Goal: Transaction & Acquisition: Purchase product/service

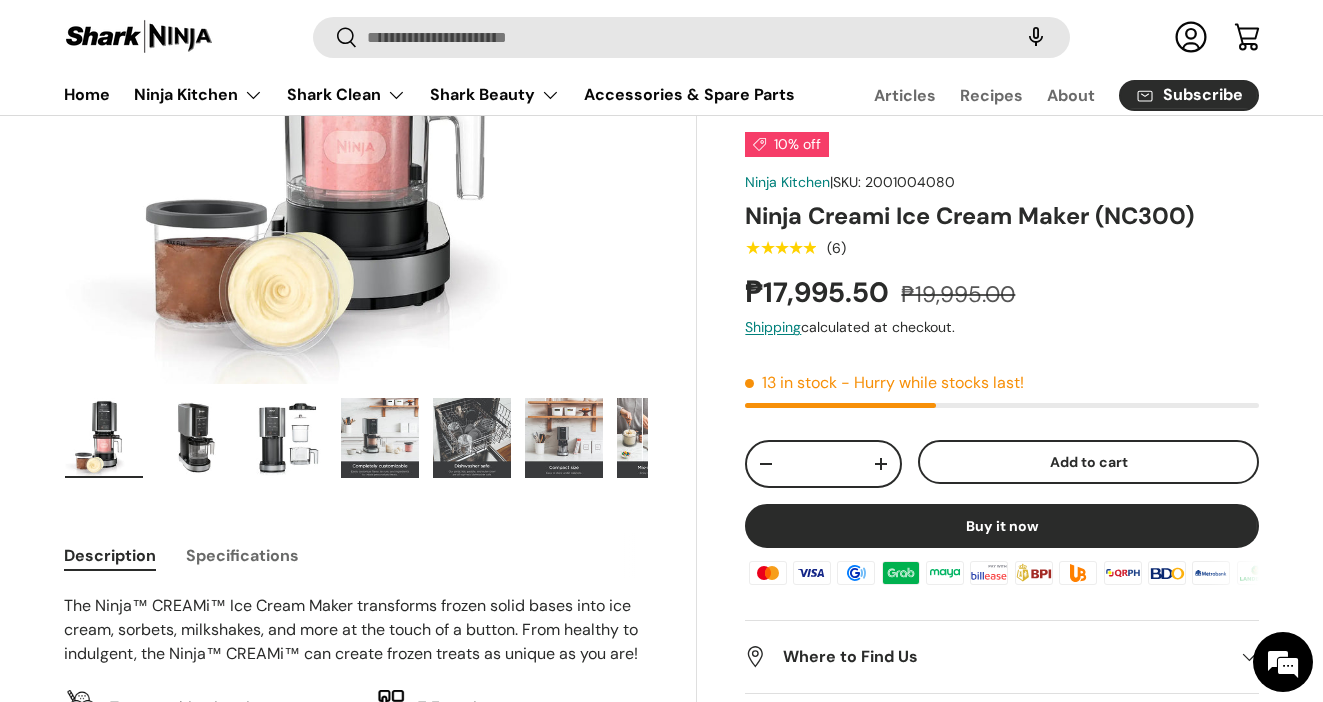
scroll to position [266, 0]
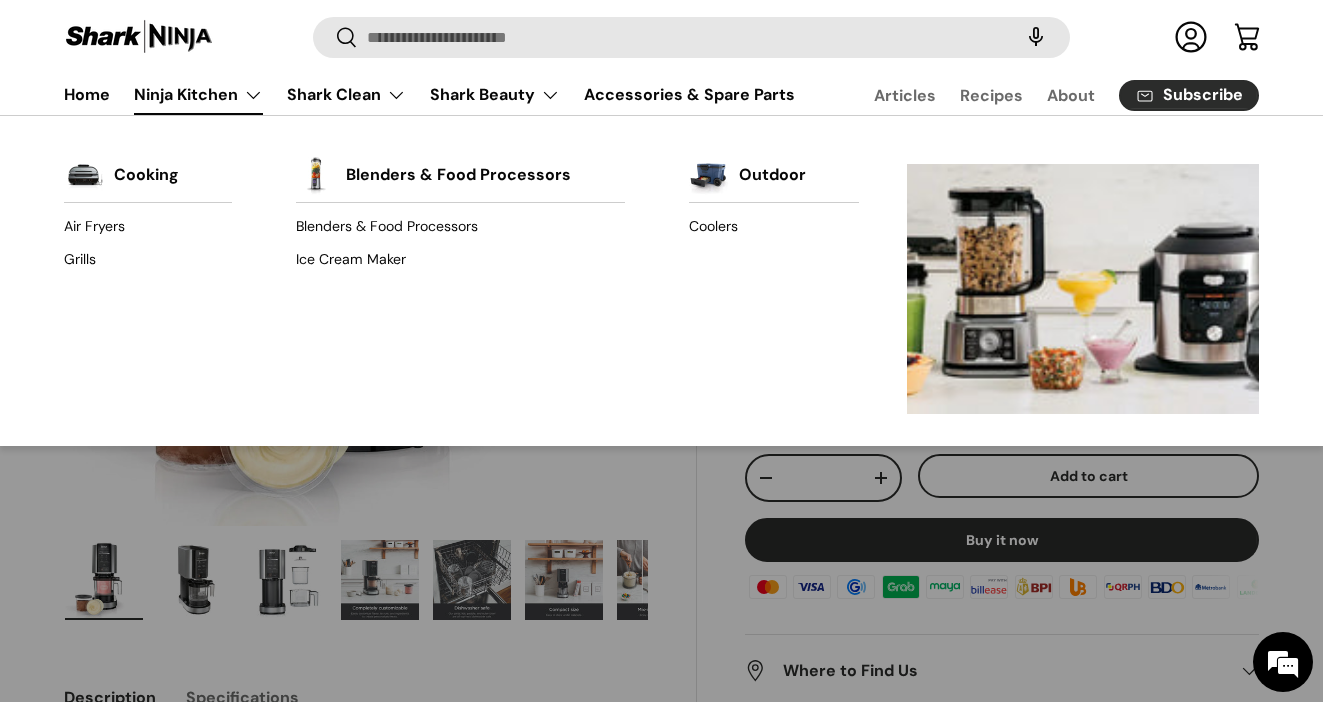
click at [226, 90] on link "Ninja Kitchen" at bounding box center [198, 95] width 129 height 40
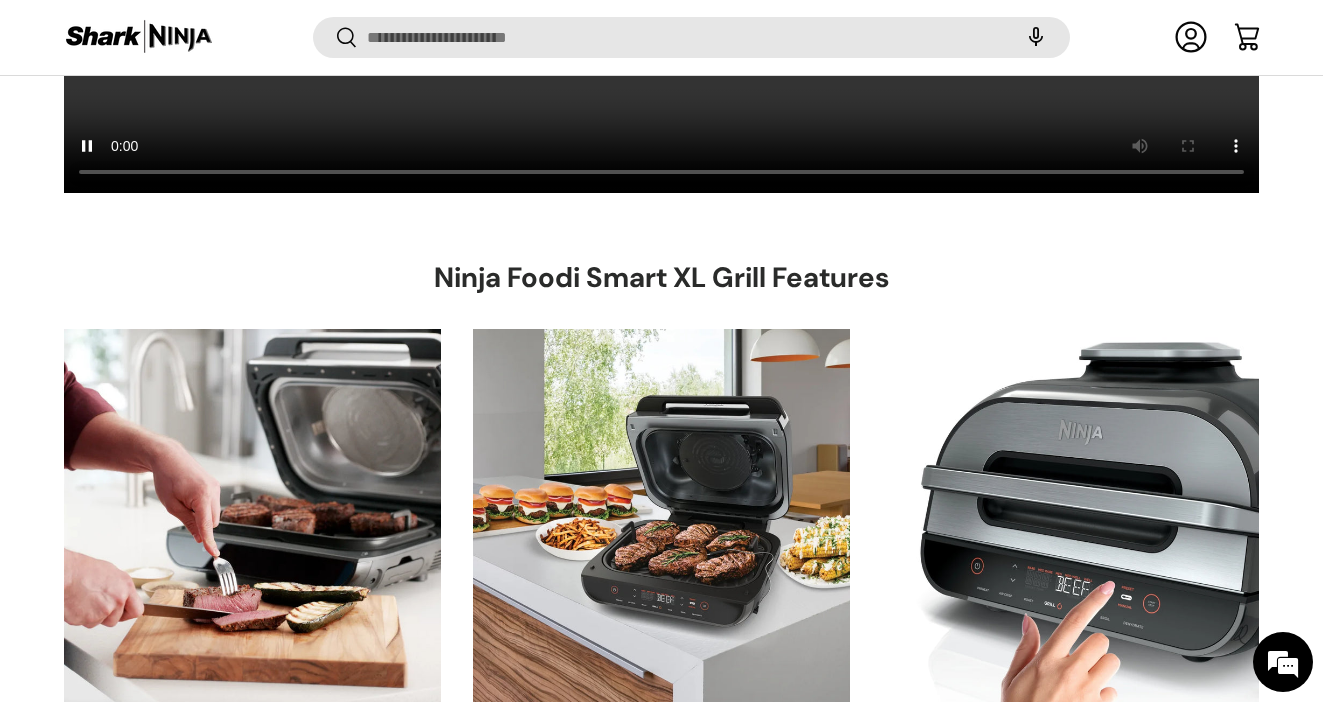
scroll to position [5272, 0]
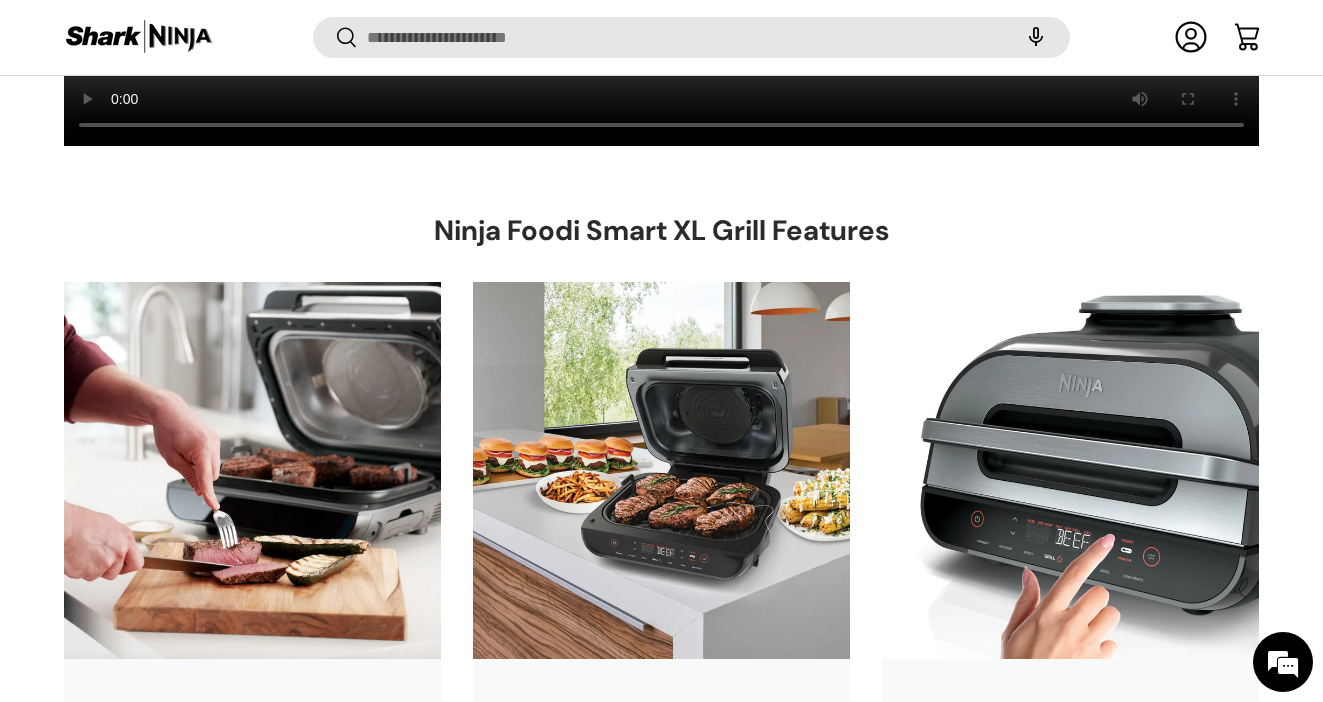
click at [1265, 278] on div "Ninja Foodi Smart XL Grill​ Features Smart cook system​ No guesswork—perfect do…" at bounding box center [661, 521] width 1323 height 616
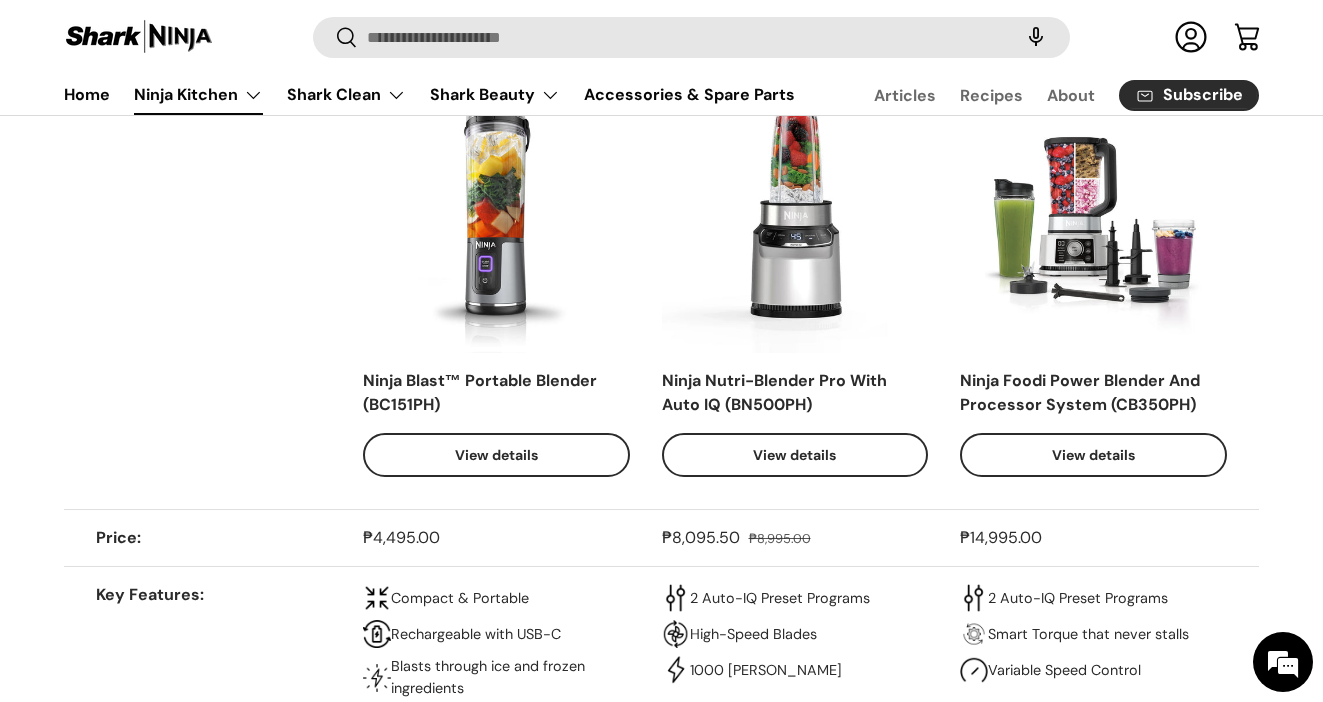
scroll to position [731, 0]
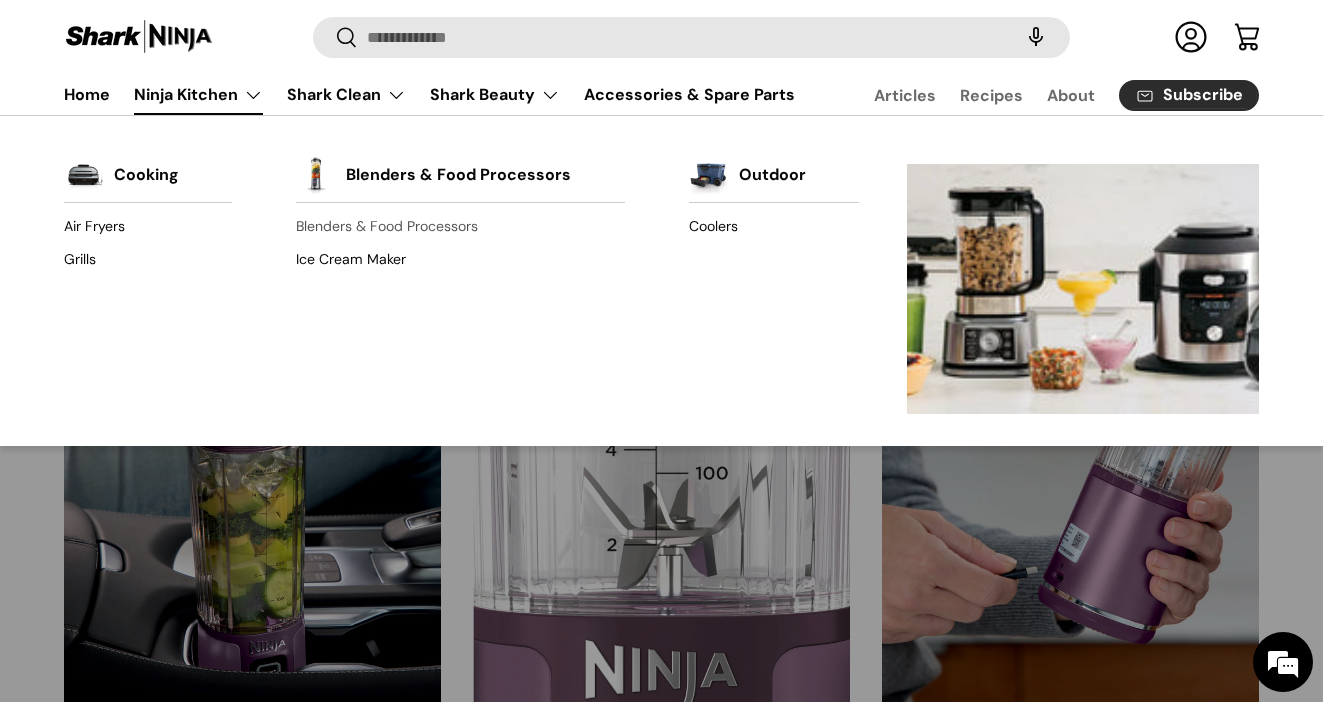
click at [346, 233] on link "Blenders & Food Processors" at bounding box center [460, 227] width 328 height 32
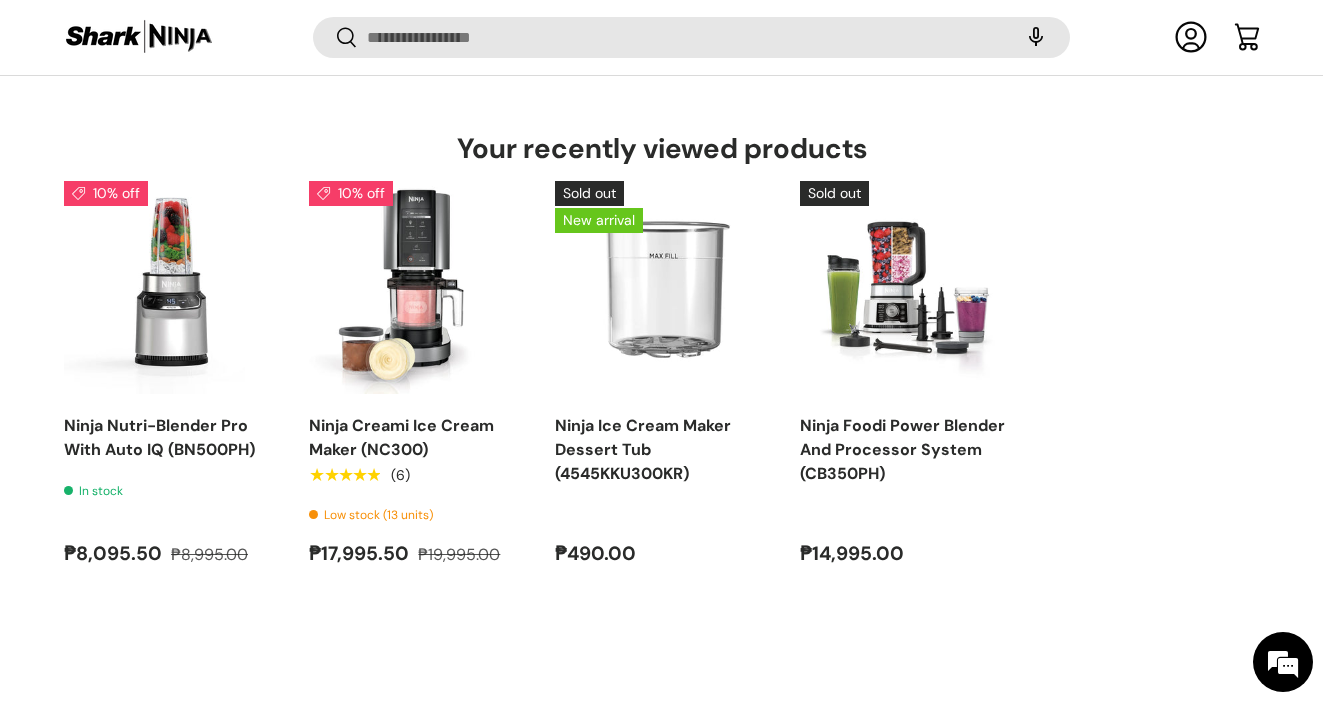
scroll to position [1690, 0]
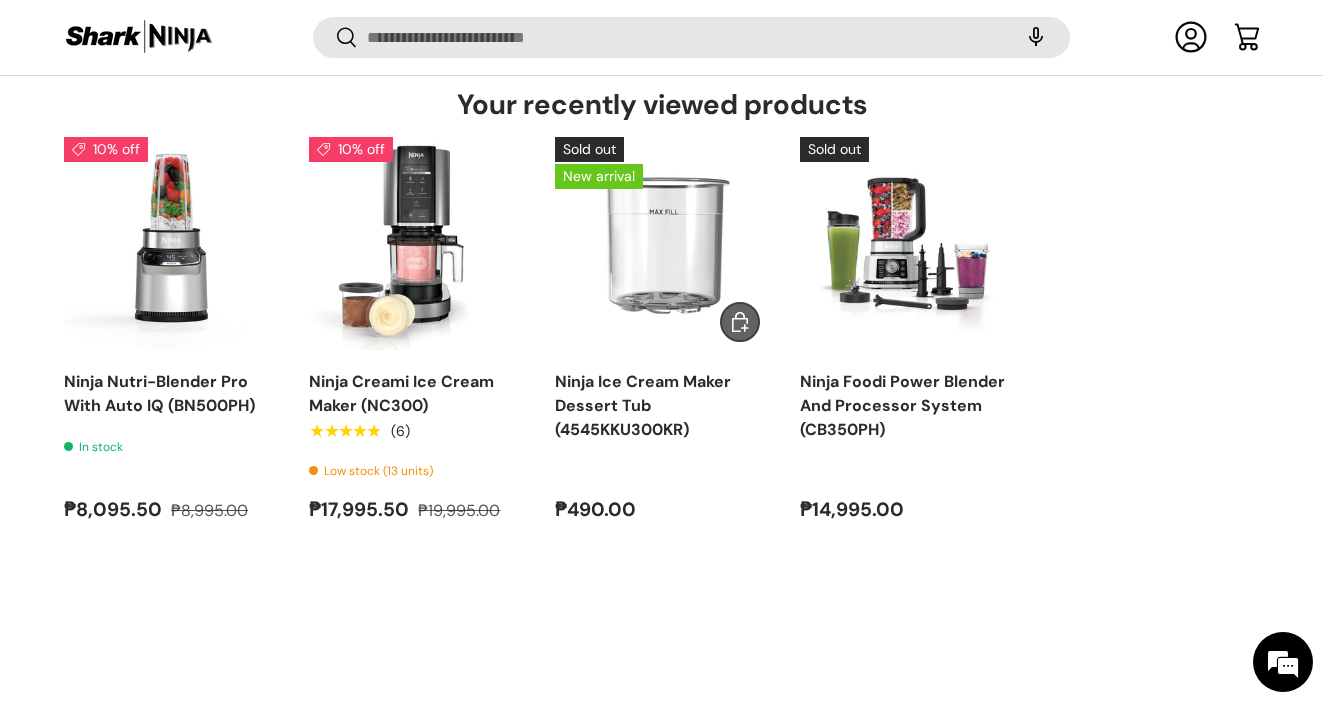
click at [648, 301] on img "Ninja Ice Cream Maker Dessert Tub (4545KKU300KR)" at bounding box center [661, 243] width 213 height 213
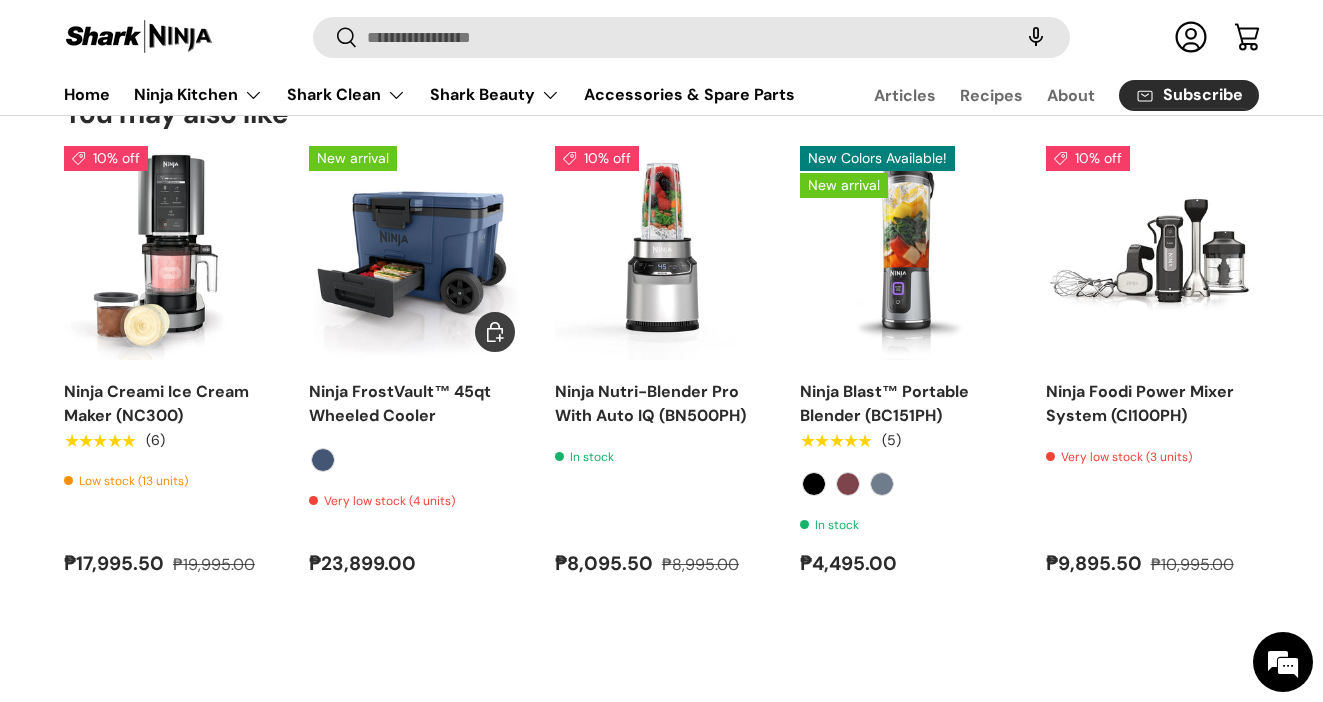
scroll to position [1903, 0]
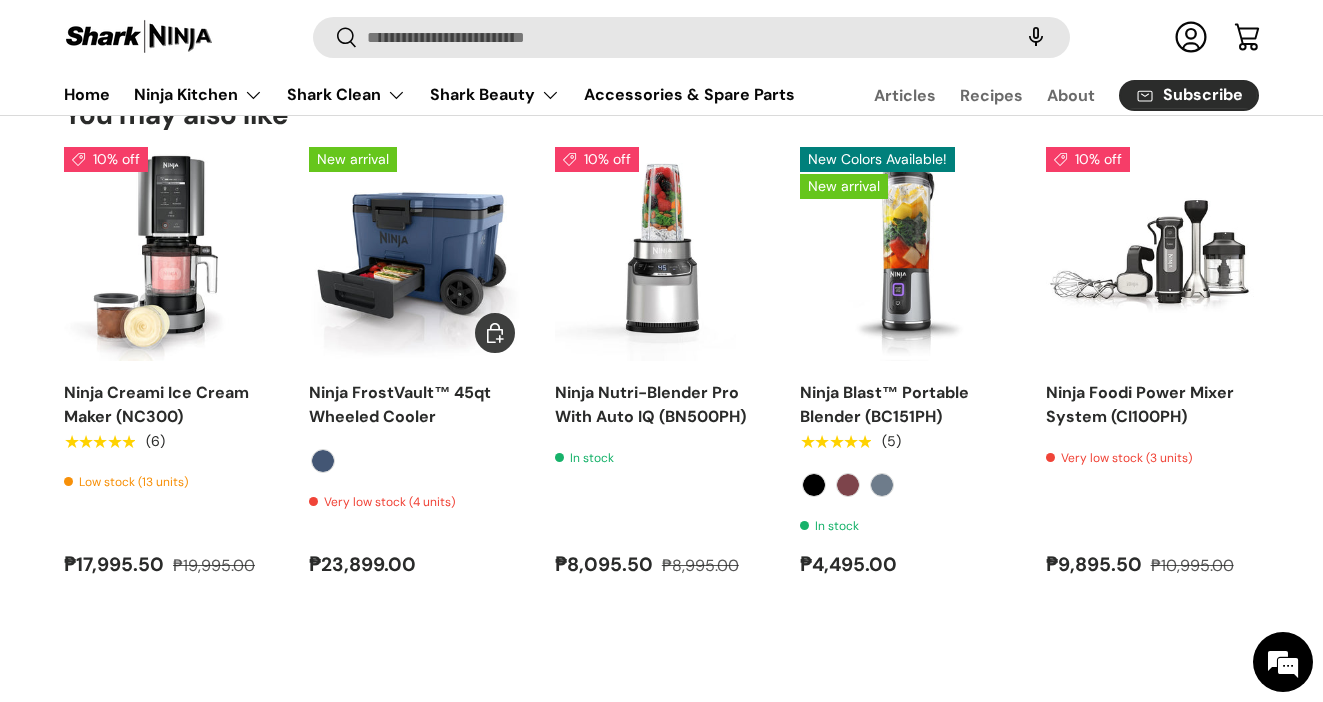
click at [392, 257] on link "Ninja FrostVault™ 45qt Wheeled Cooler" at bounding box center [415, 253] width 213 height 213
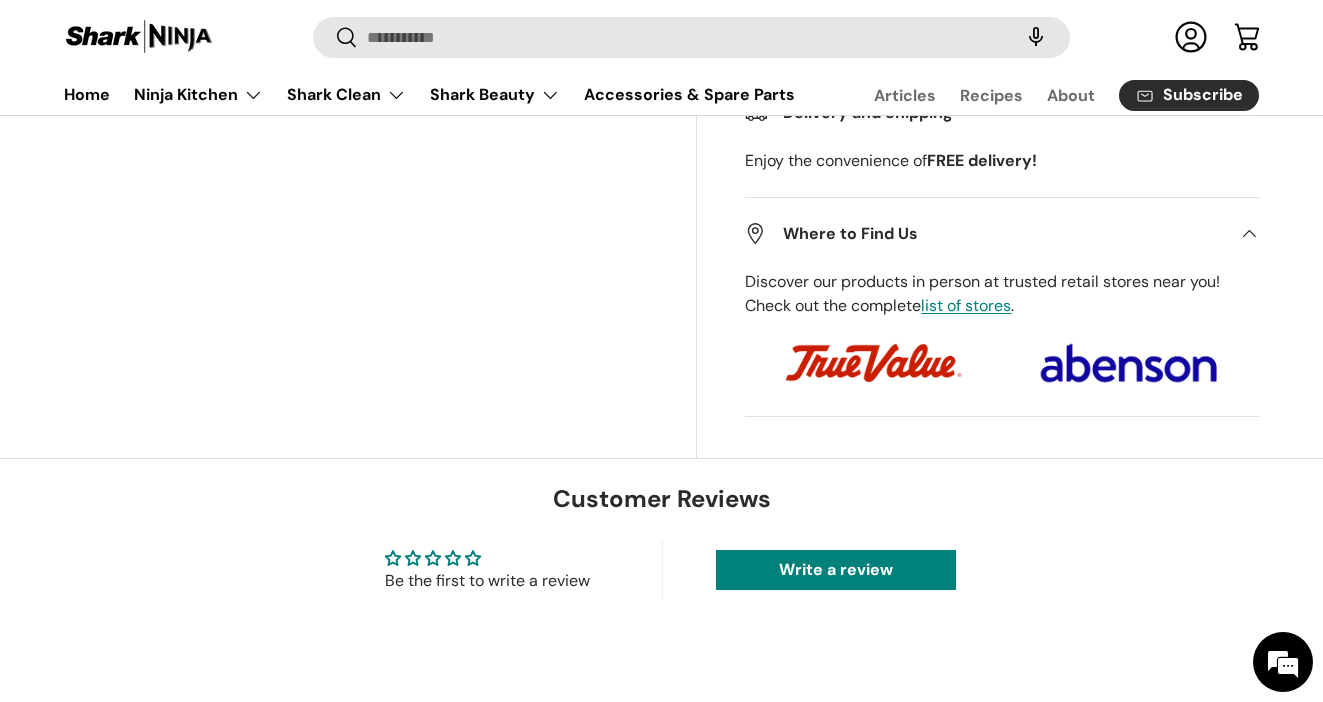
scroll to position [1215, 0]
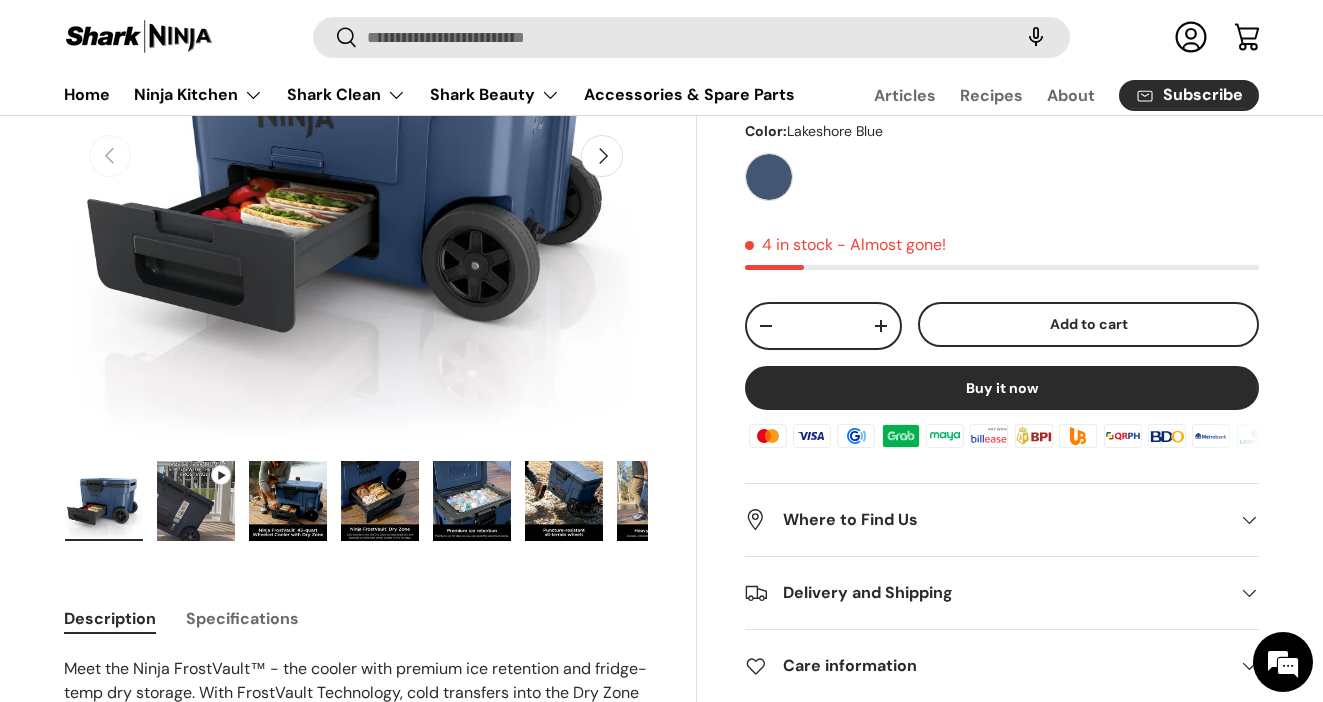
scroll to position [346, 0]
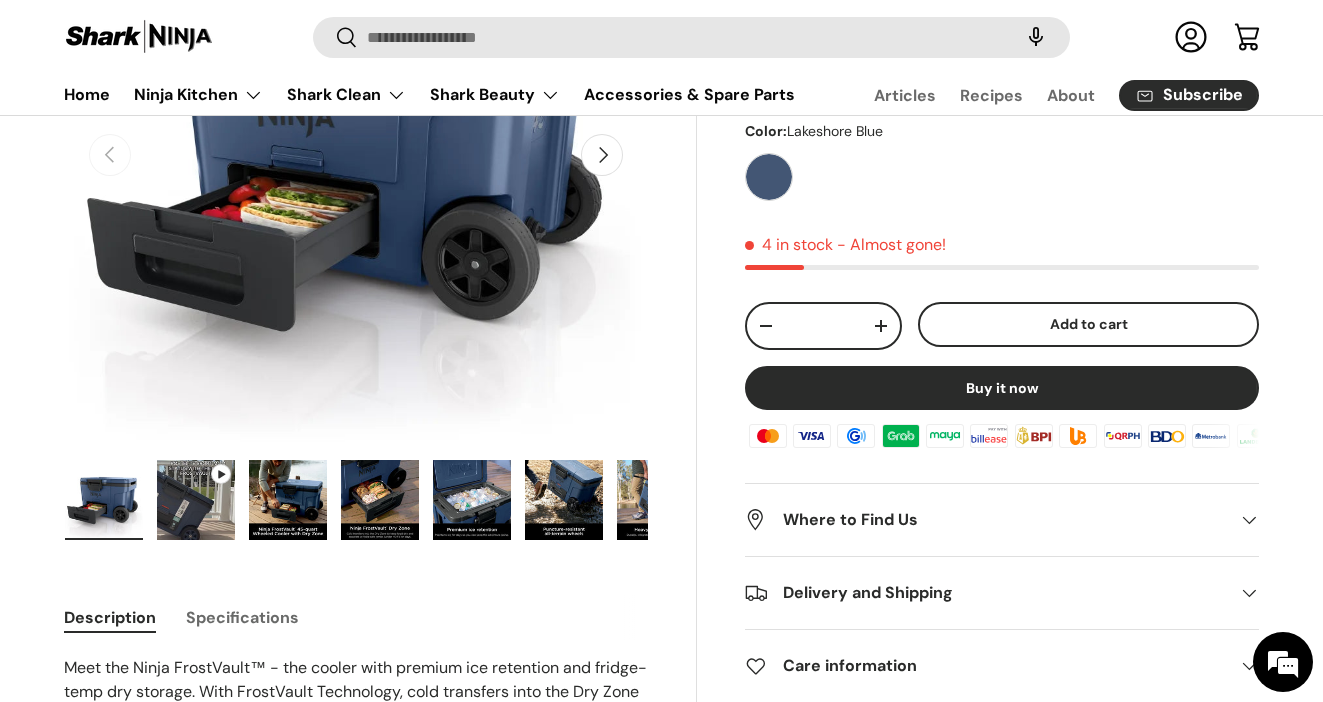
click at [608, 162] on button "Next" at bounding box center [602, 155] width 42 height 42
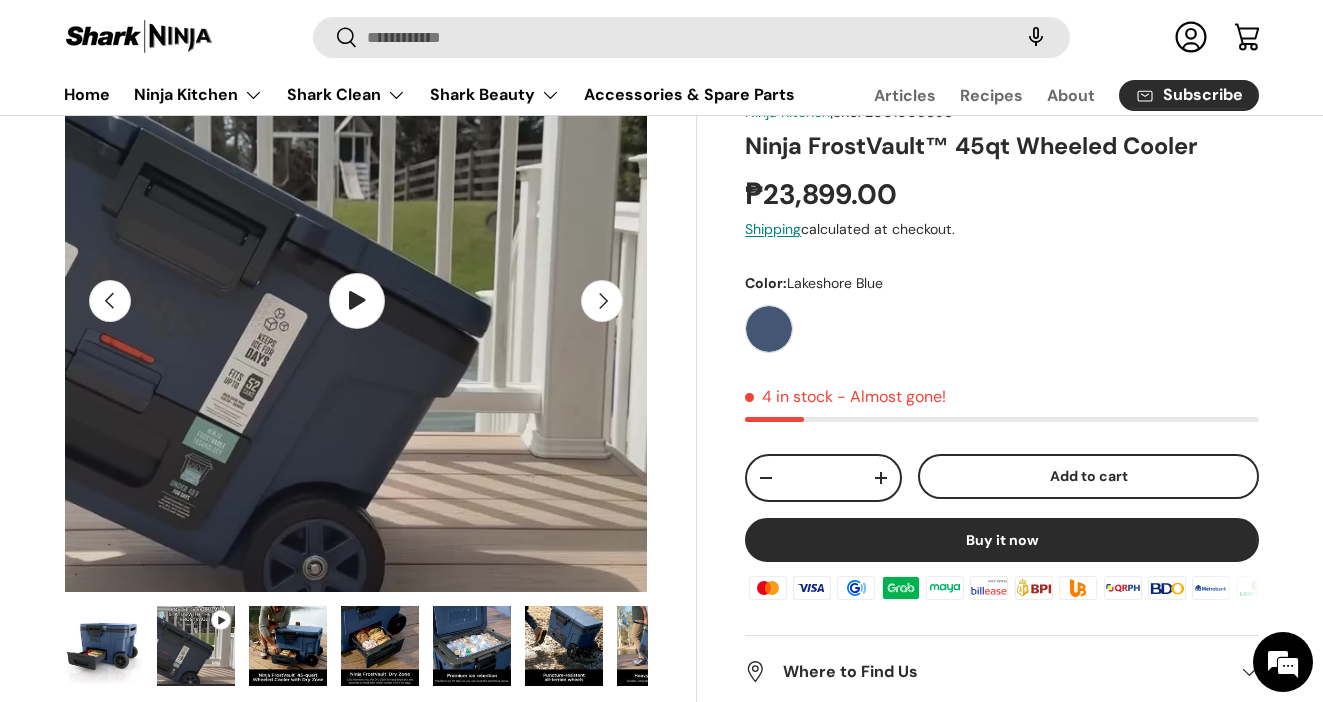
scroll to position [194, 0]
